Goal: Go to known website: Go to known website

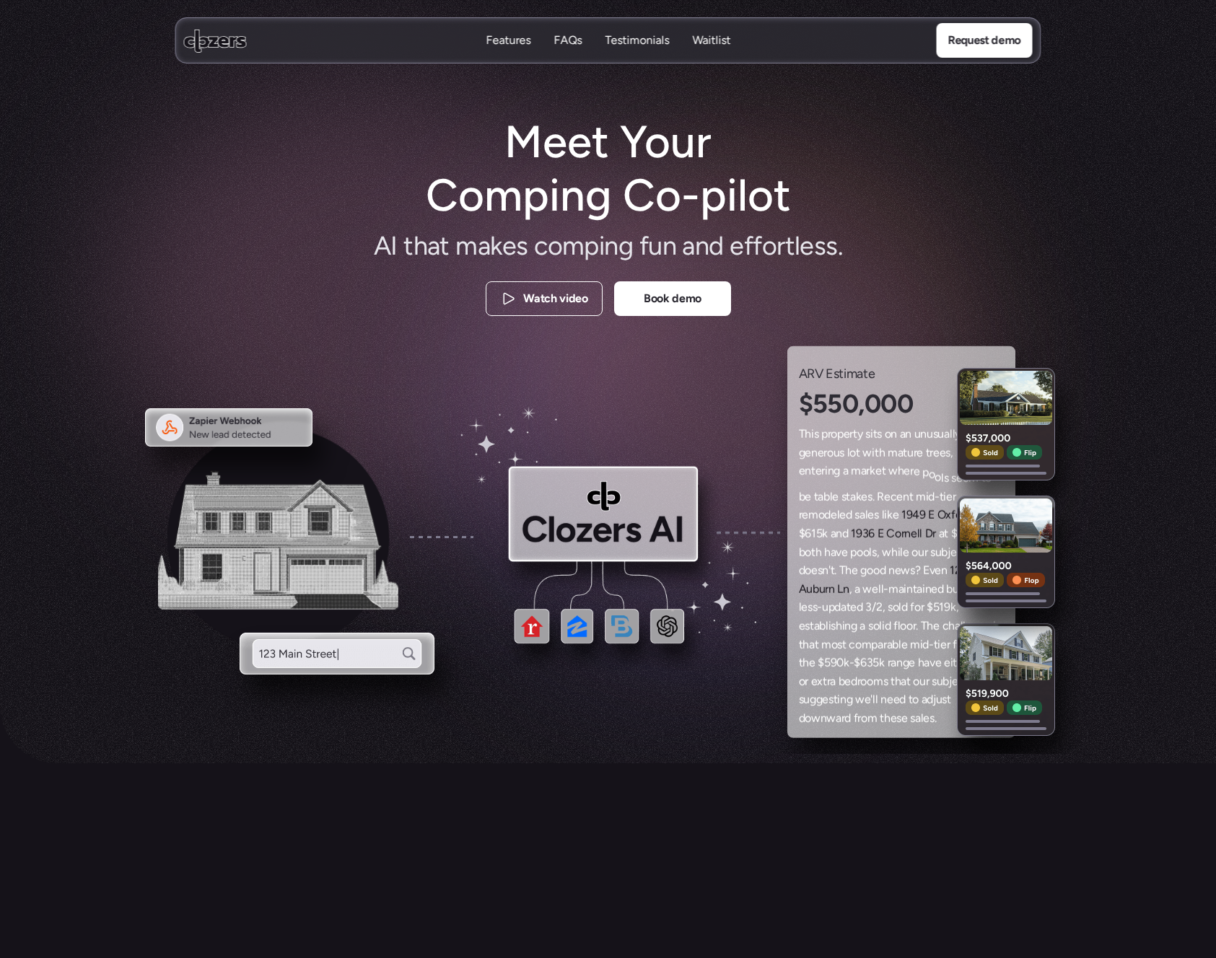
click at [720, 39] on p "Waitlist" at bounding box center [711, 40] width 38 height 16
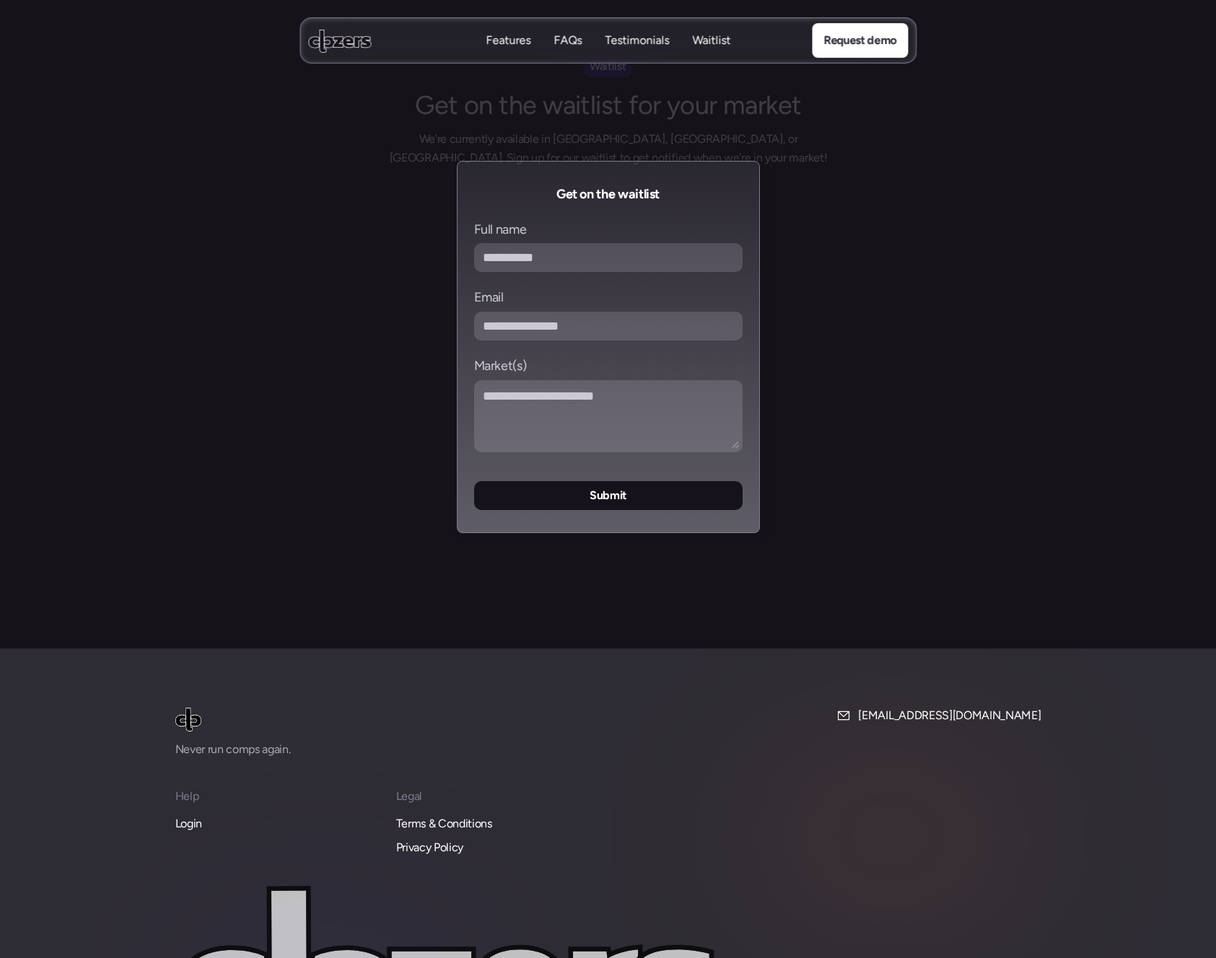
scroll to position [5631, 0]
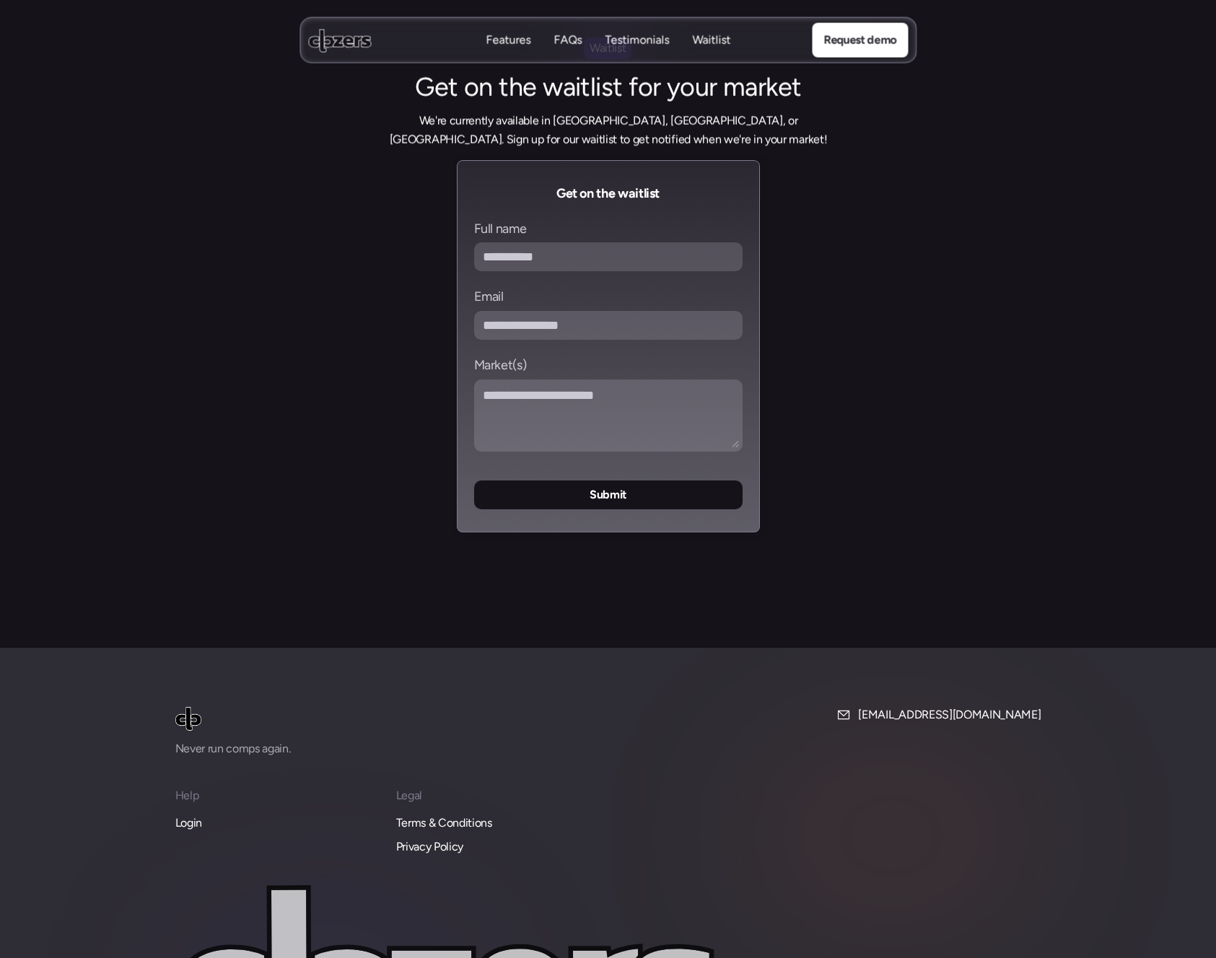
click at [198, 814] on p "Login" at bounding box center [188, 823] width 27 height 19
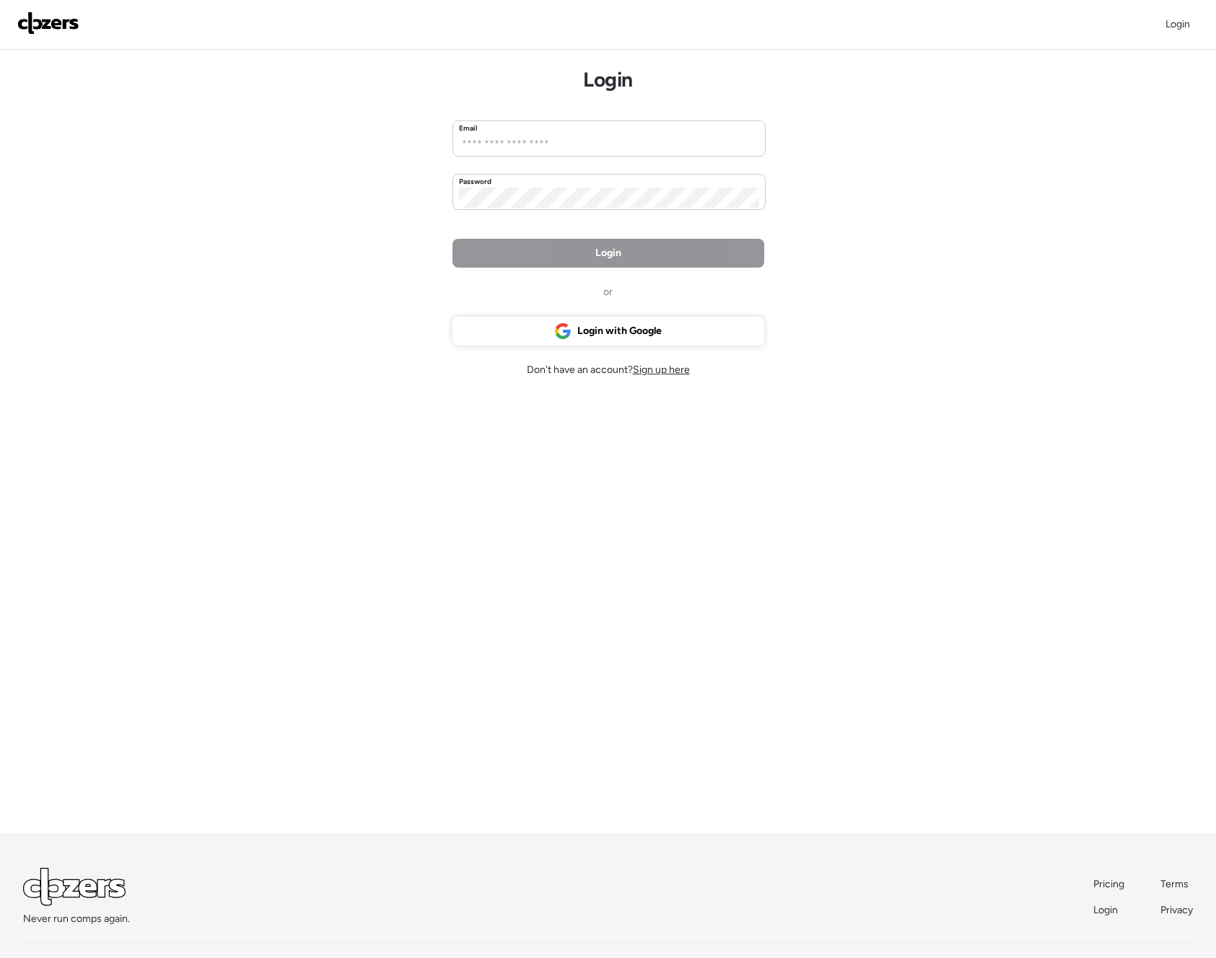
click at [40, 24] on img at bounding box center [48, 23] width 62 height 23
